Goal: Find contact information

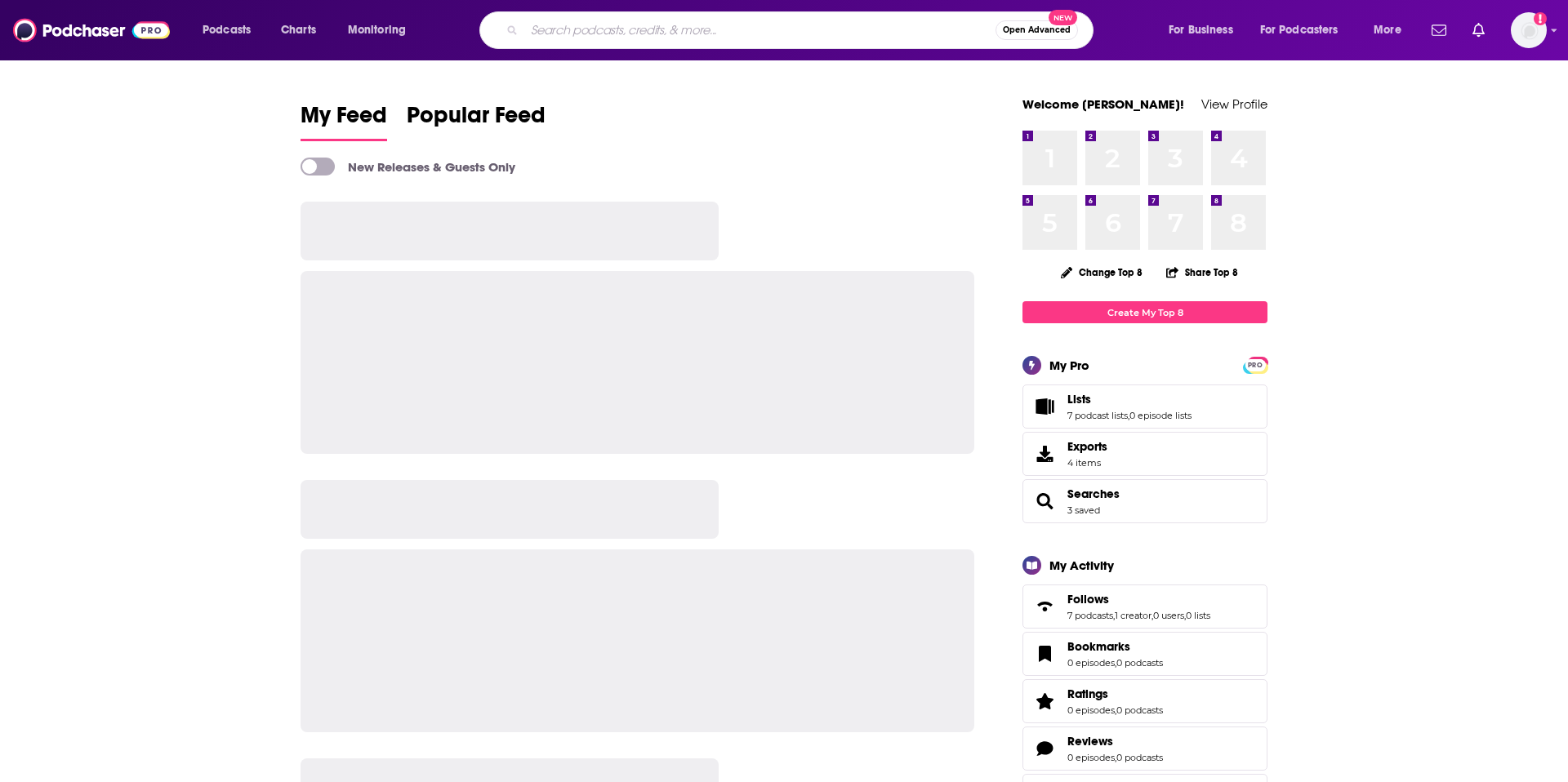
click at [635, 31] on input "Search podcasts, credits, & more..." at bounding box center [760, 30] width 472 height 26
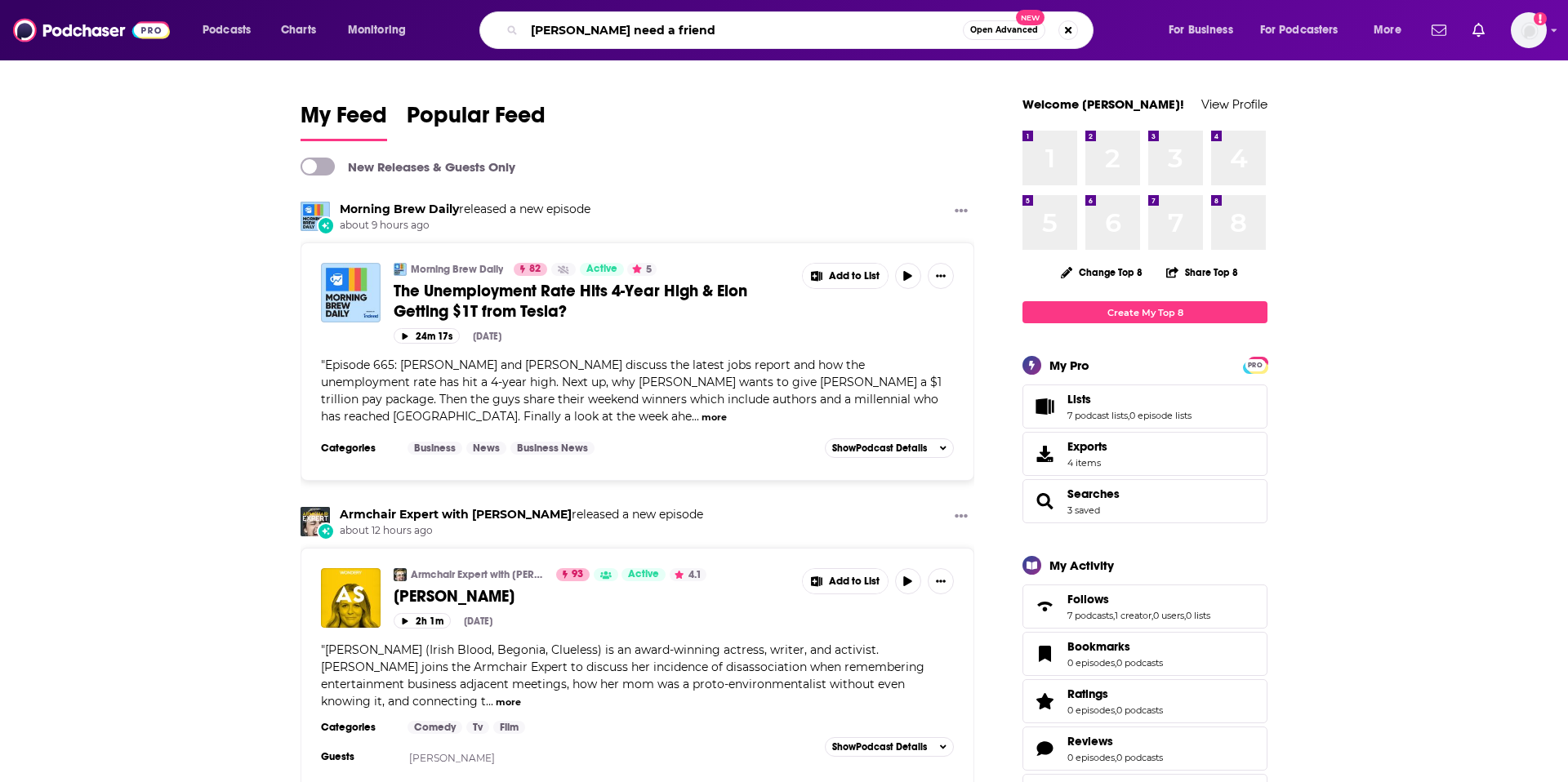
type input "[PERSON_NAME] need a friend"
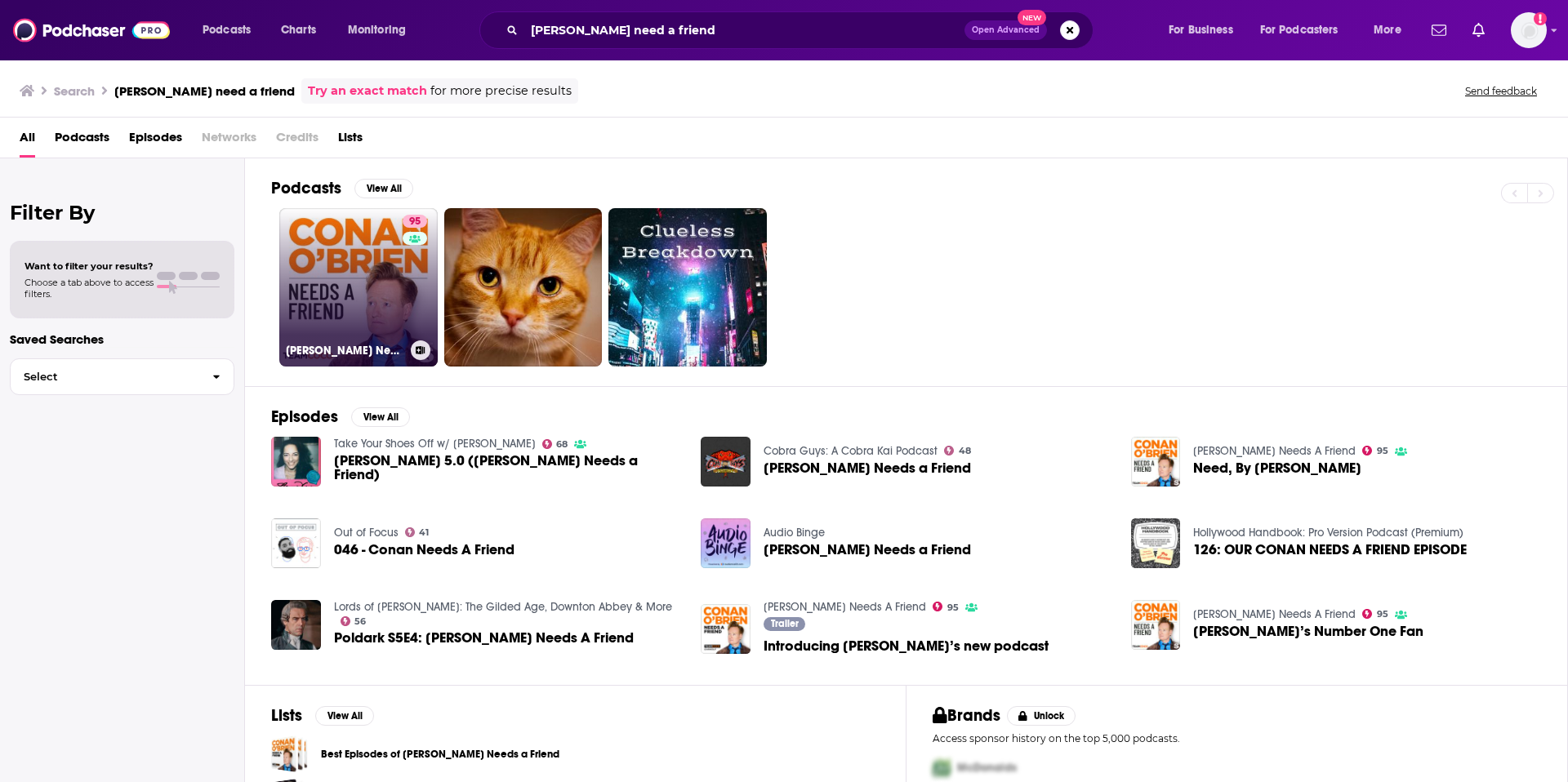
click at [332, 256] on link "95 [PERSON_NAME] Needs A Friend" at bounding box center [359, 287] width 159 height 159
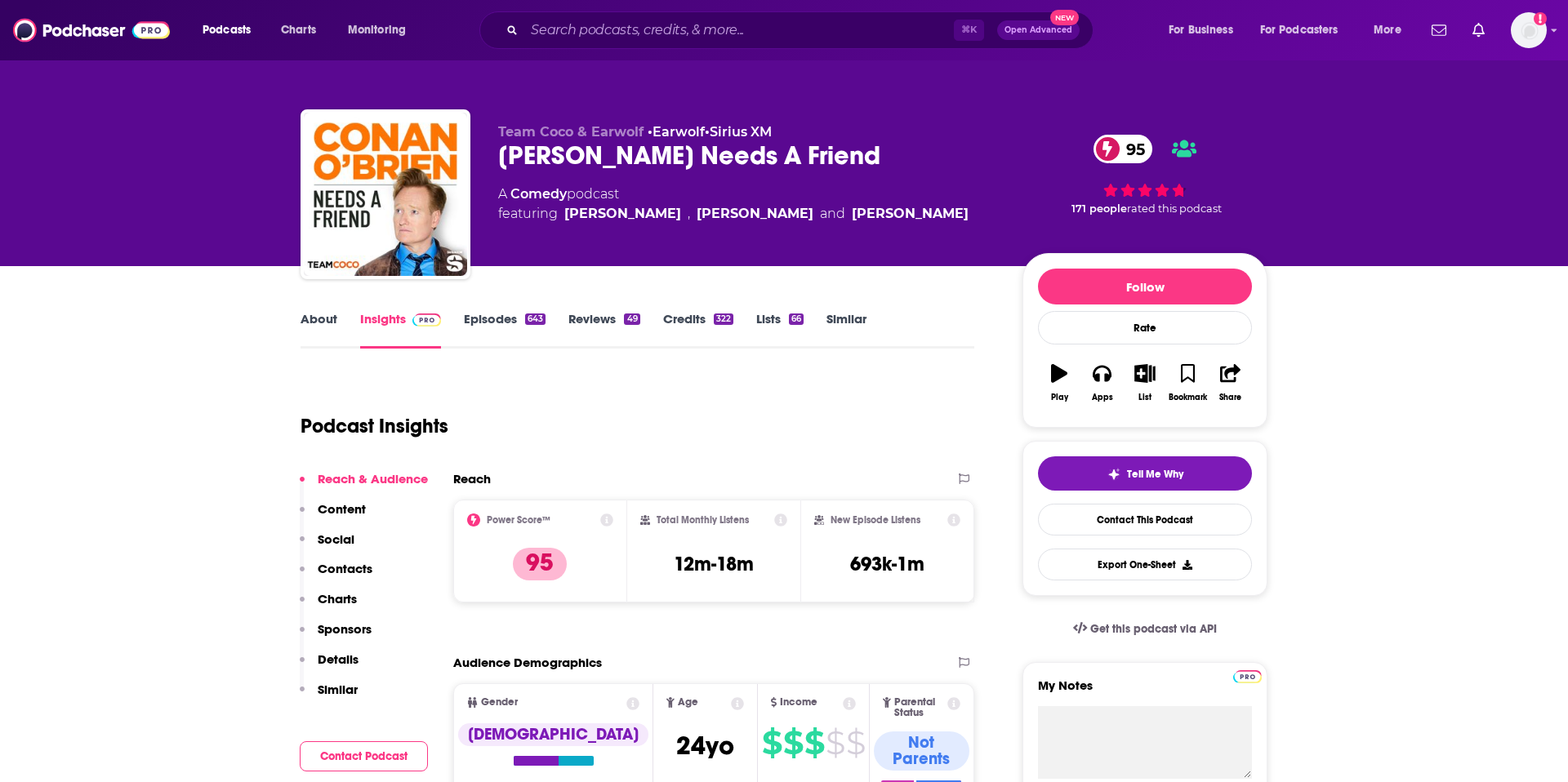
click at [354, 564] on p "Contacts" at bounding box center [346, 568] width 55 height 16
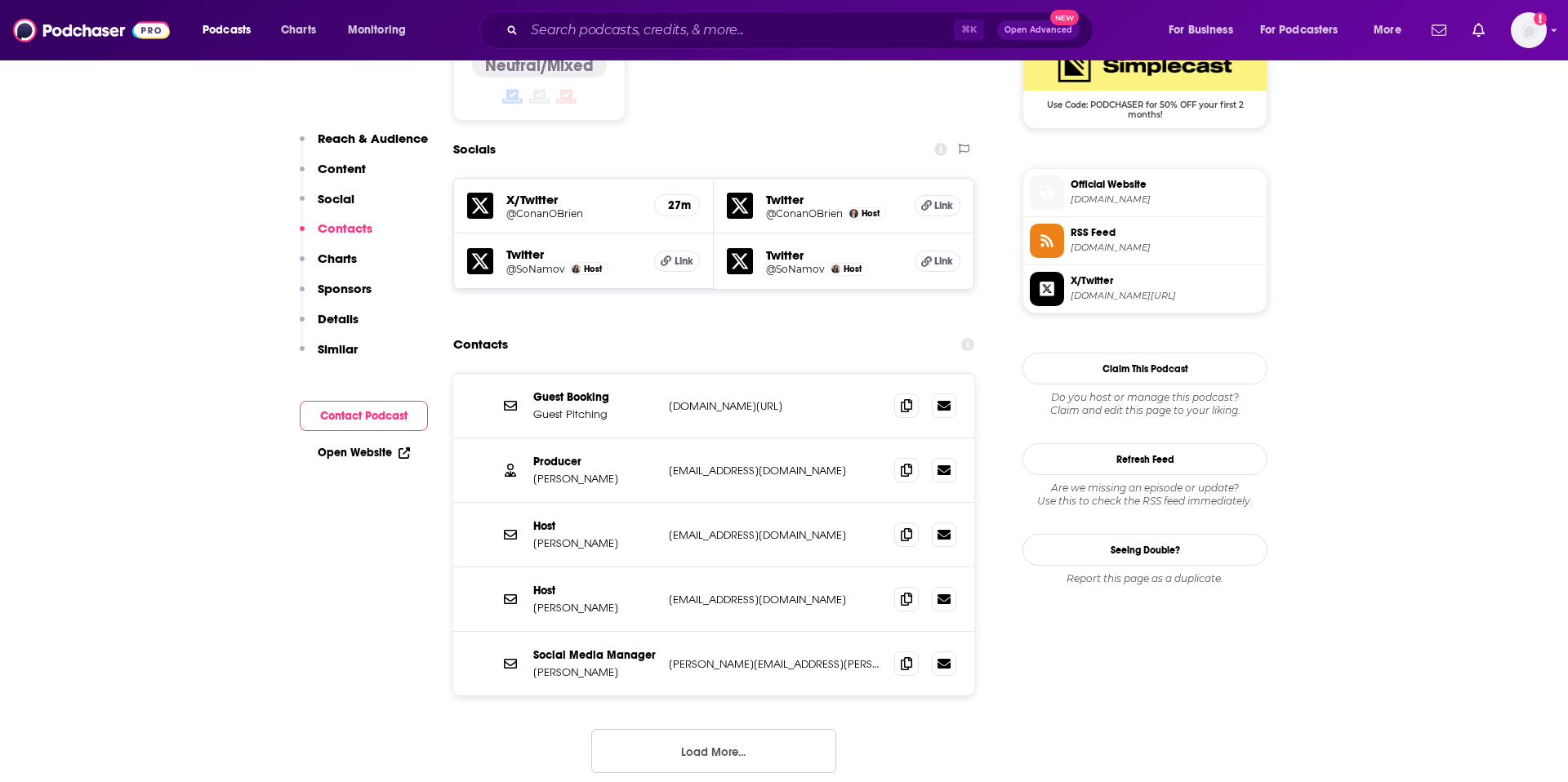
scroll to position [1382, 0]
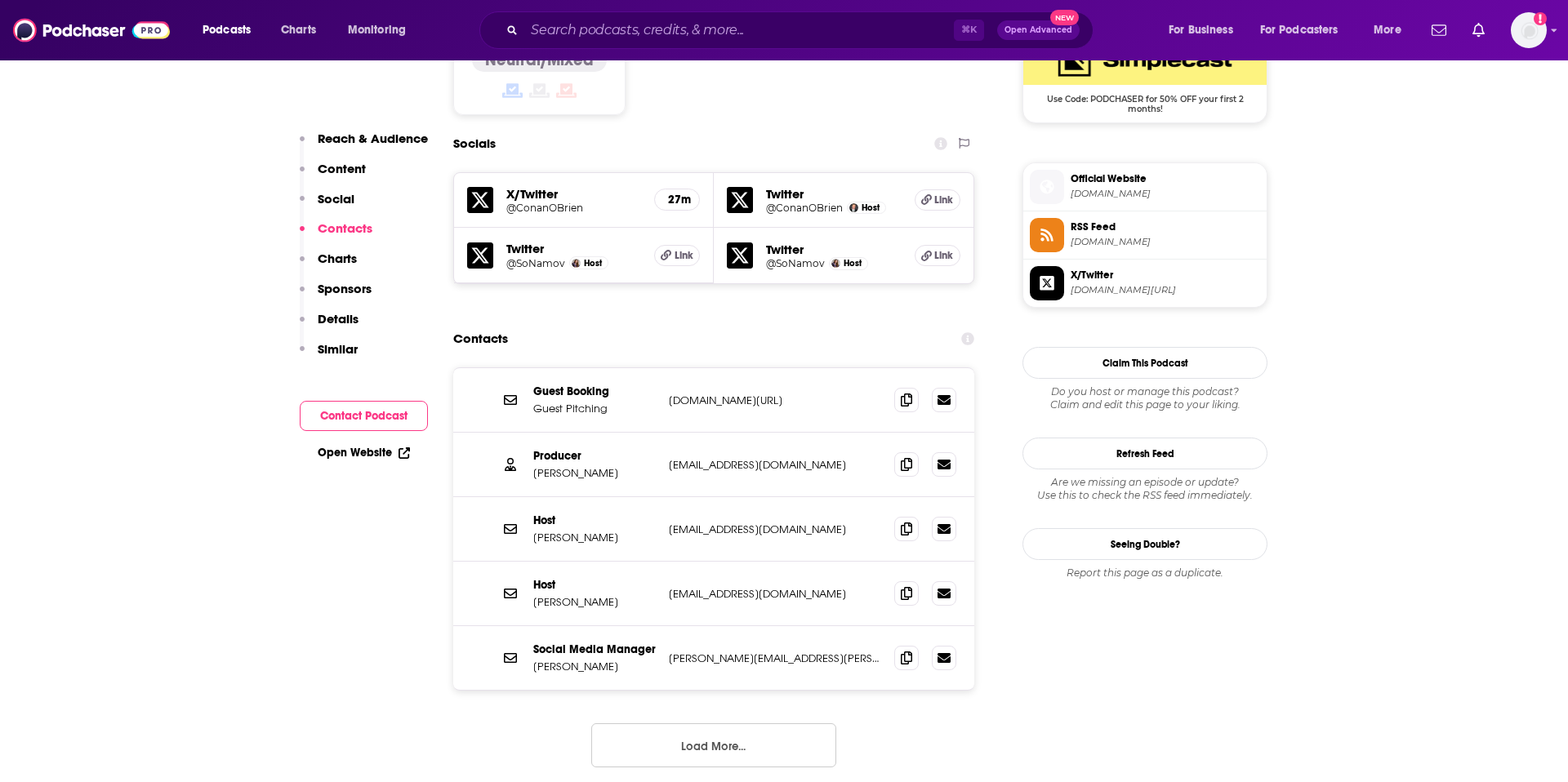
drag, startPoint x: 827, startPoint y: 305, endPoint x: 656, endPoint y: 305, distance: 171.0
click at [656, 368] on div "Guest Booking Guest Pitching [DOMAIN_NAME][URL] [DOMAIN_NAME][URL]" at bounding box center [714, 400] width 521 height 64
click at [779, 368] on div "Guest Booking Guest Pitching [DOMAIN_NAME][URL] [DOMAIN_NAME][URL]" at bounding box center [714, 400] width 521 height 64
drag, startPoint x: 822, startPoint y: 302, endPoint x: 665, endPoint y: 301, distance: 157.0
click at [665, 368] on div "Guest Booking Guest Pitching [DOMAIN_NAME][URL] [DOMAIN_NAME][URL]" at bounding box center [714, 400] width 521 height 64
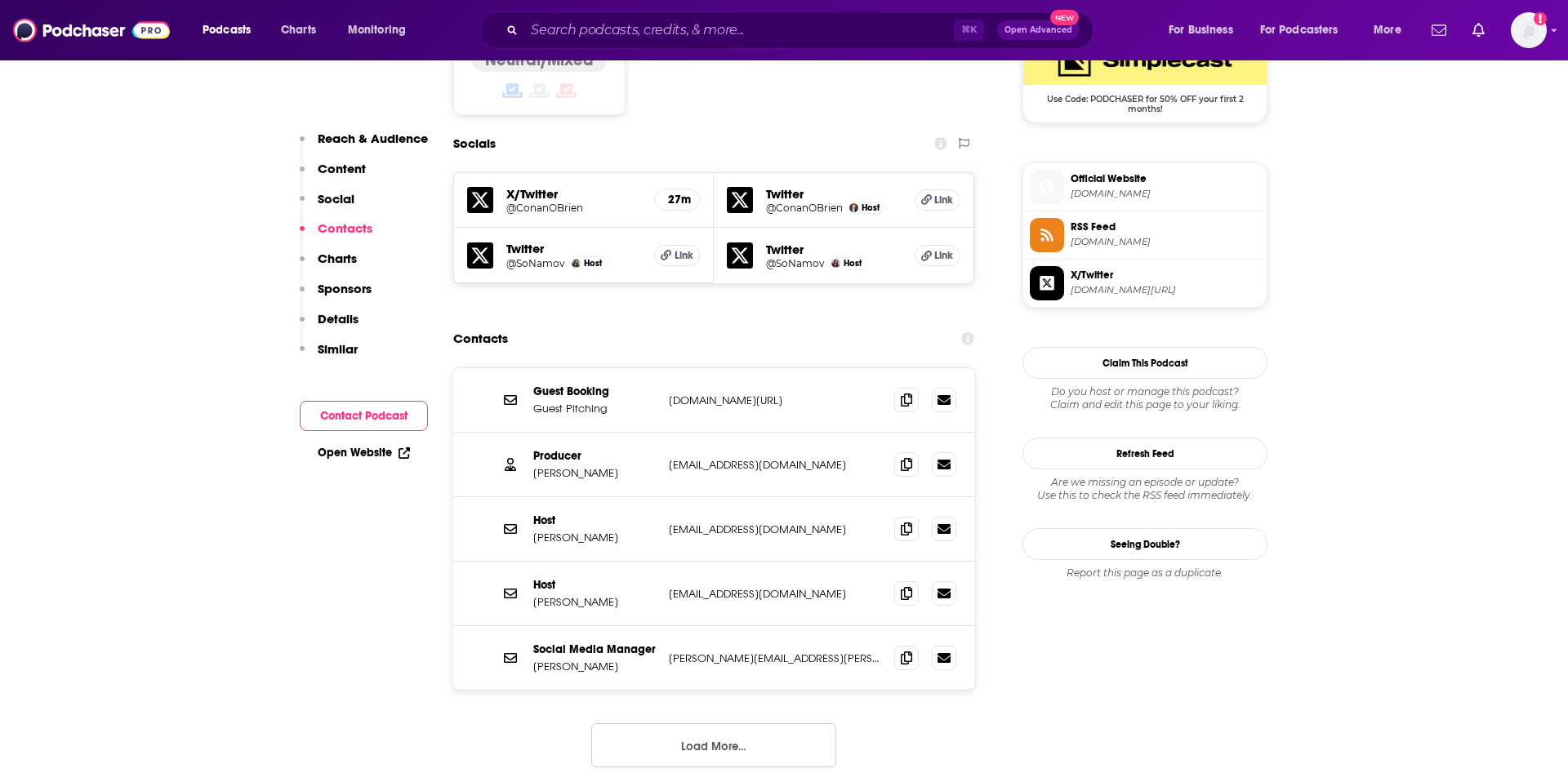
copy p "[DOMAIN_NAME][URL]"
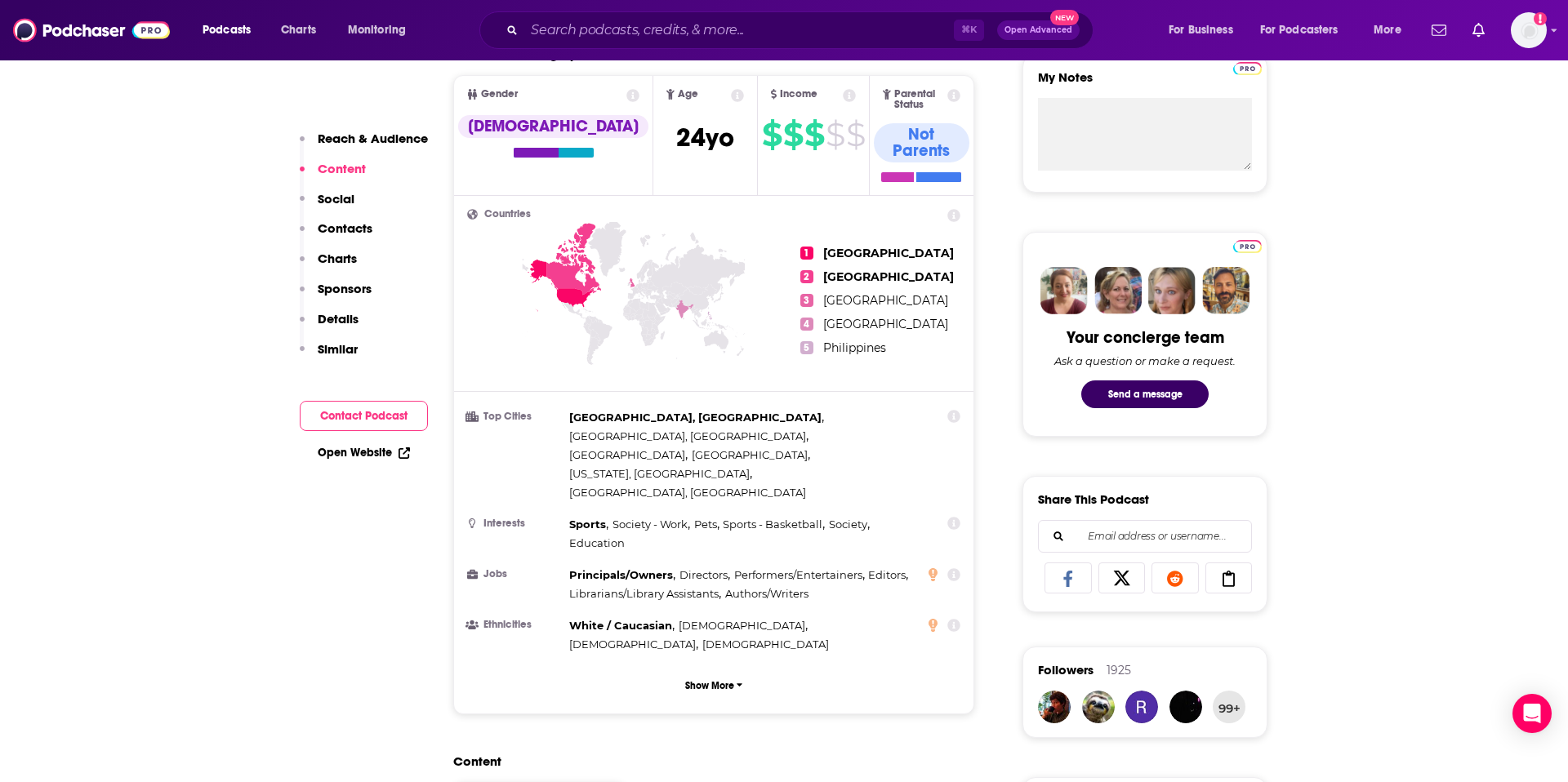
scroll to position [0, 0]
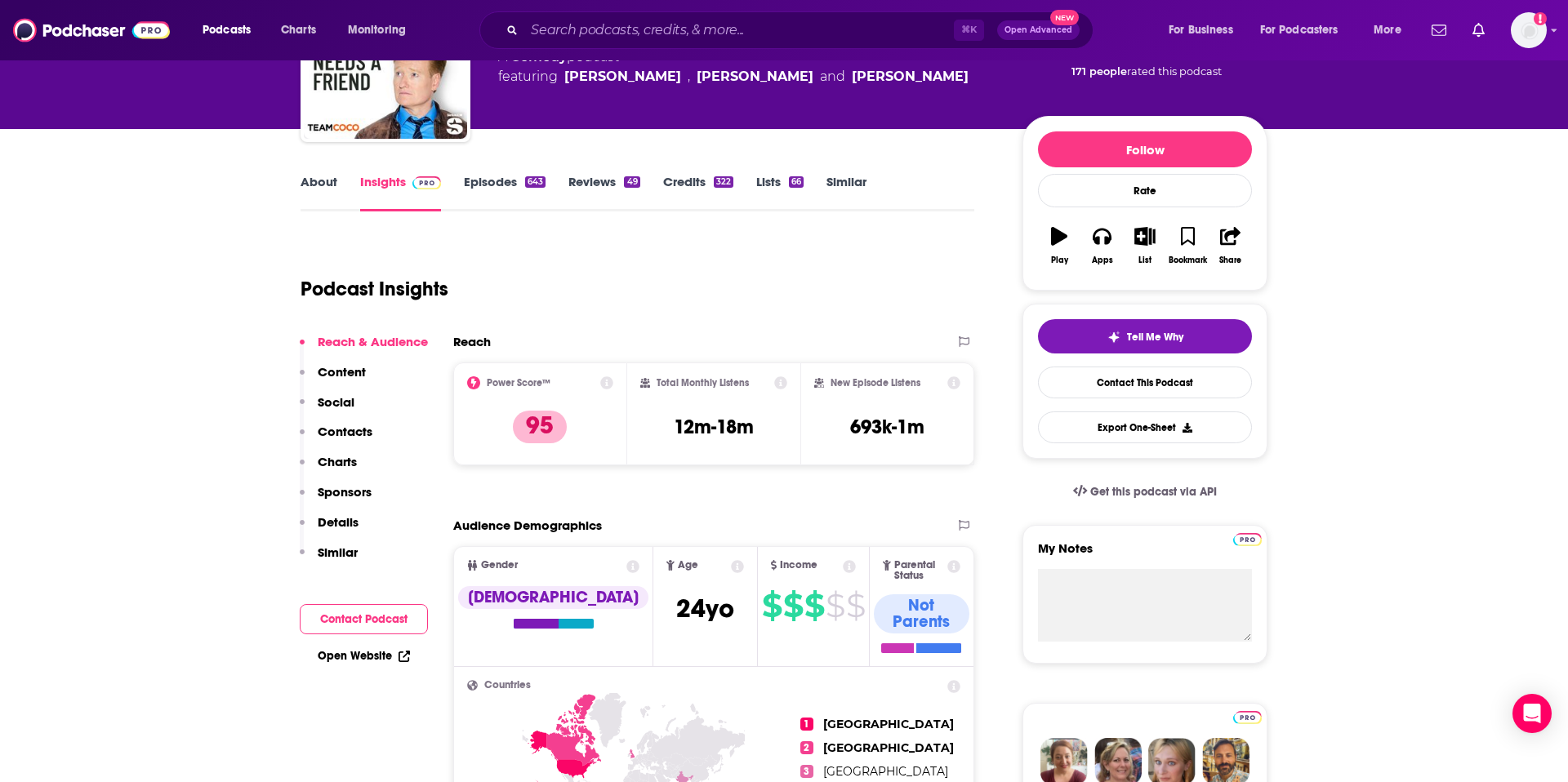
click at [363, 431] on p "Contacts" at bounding box center [346, 431] width 55 height 16
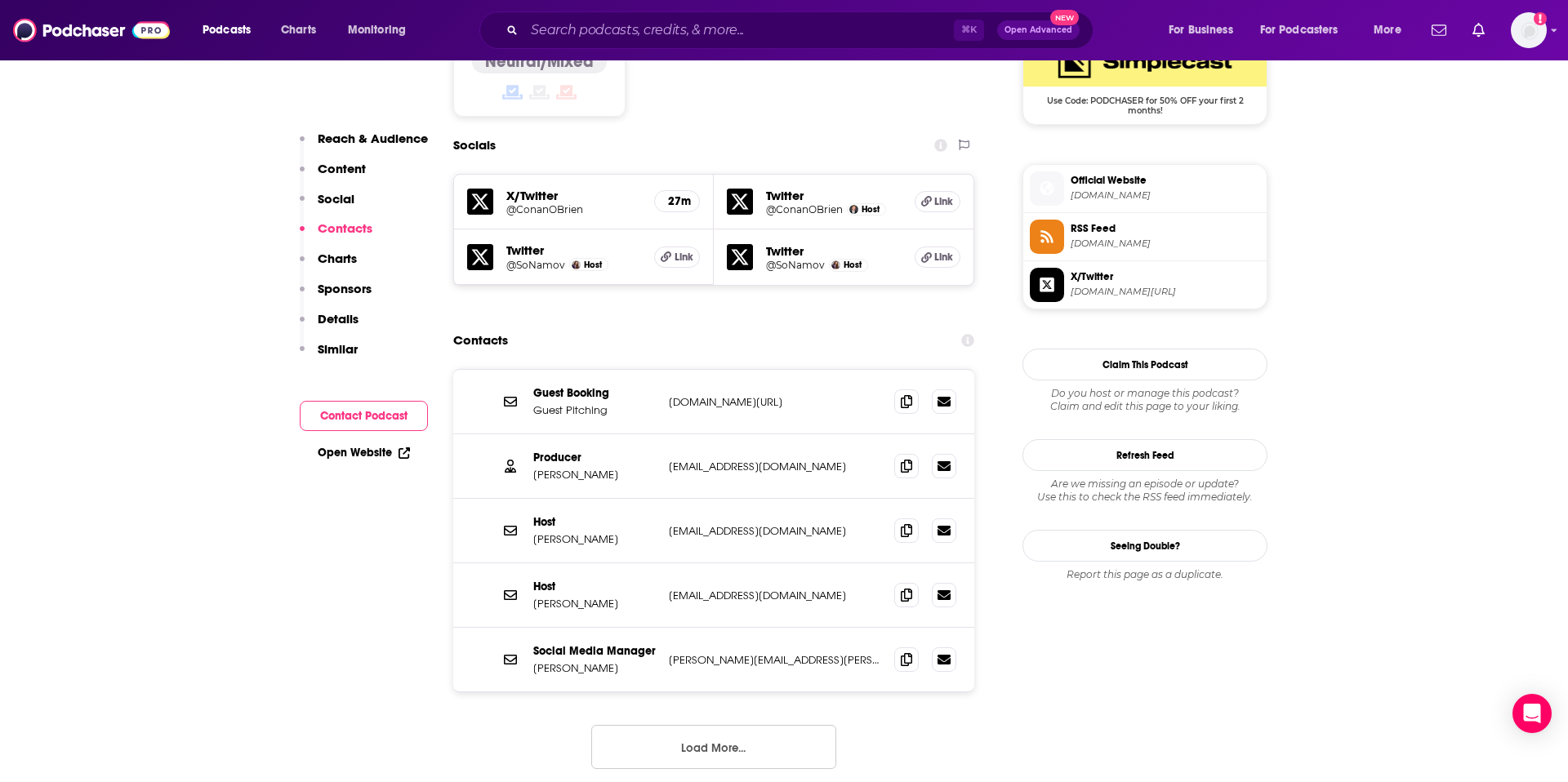
scroll to position [1382, 0]
click at [906, 651] on icon at bounding box center [907, 658] width 12 height 13
